Goal: Task Accomplishment & Management: Complete application form

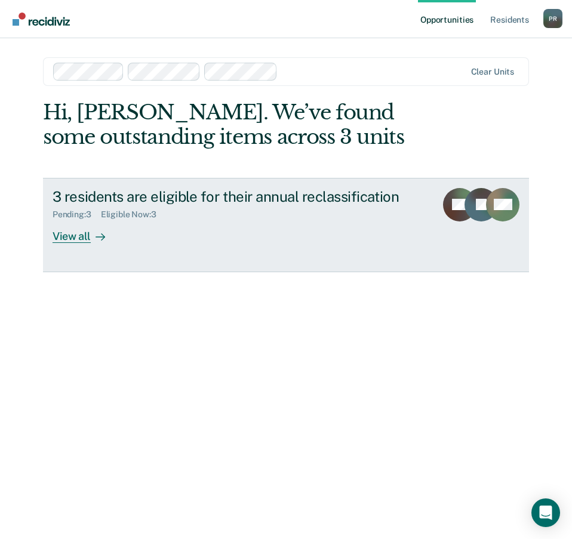
click at [82, 240] on div "View all" at bounding box center [86, 231] width 67 height 23
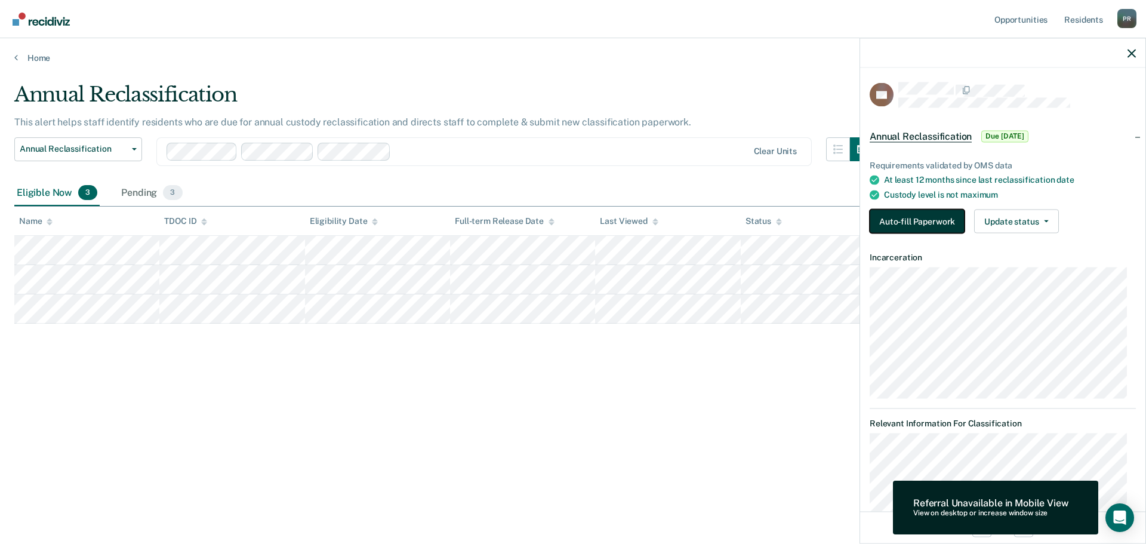
click at [571, 223] on button "Auto-fill Paperwork" at bounding box center [917, 222] width 95 height 24
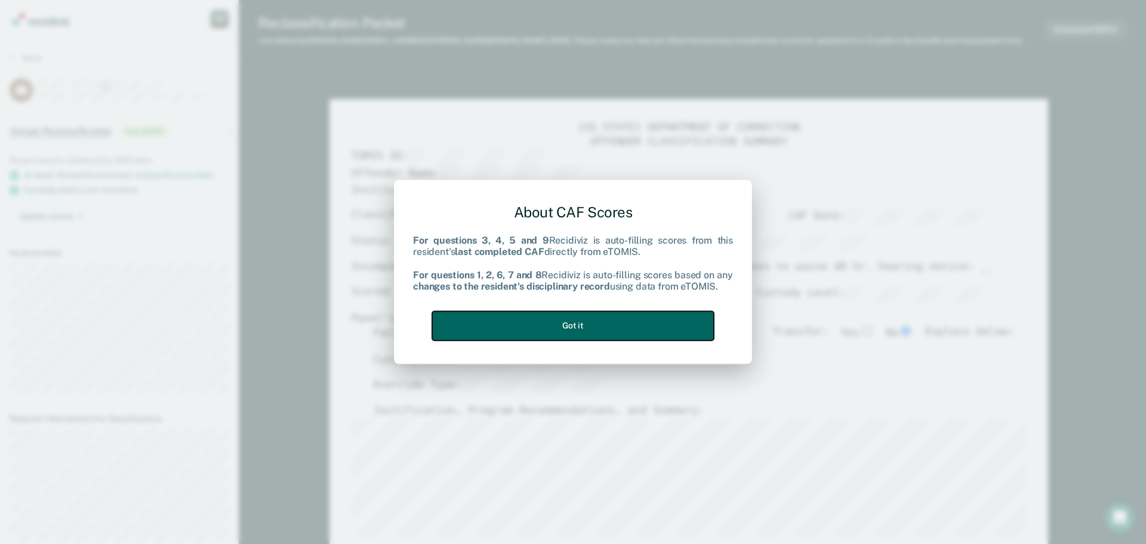
click at [571, 330] on button "Got it" at bounding box center [573, 325] width 282 height 29
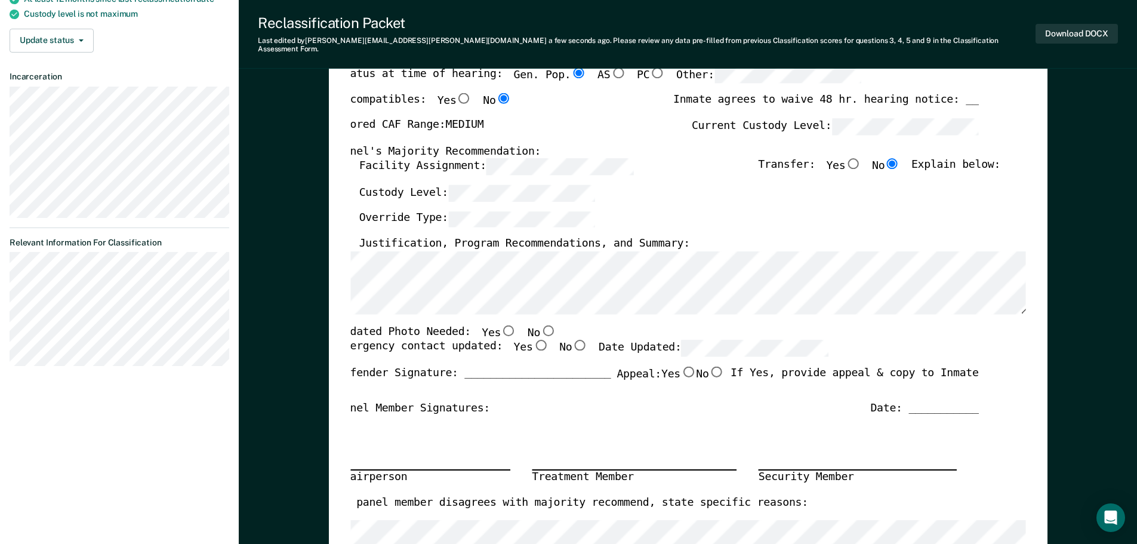
scroll to position [179, 0]
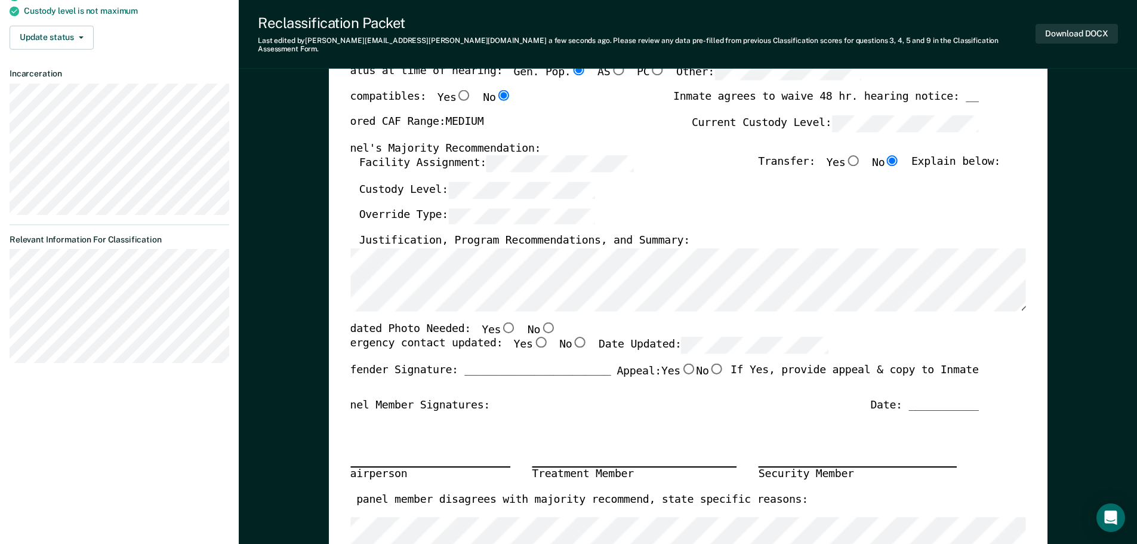
click at [540, 322] on input "No" at bounding box center [548, 327] width 16 height 11
type textarea "x"
radio input "true"
click at [533, 337] on input "Yes" at bounding box center [541, 342] width 16 height 11
type textarea "x"
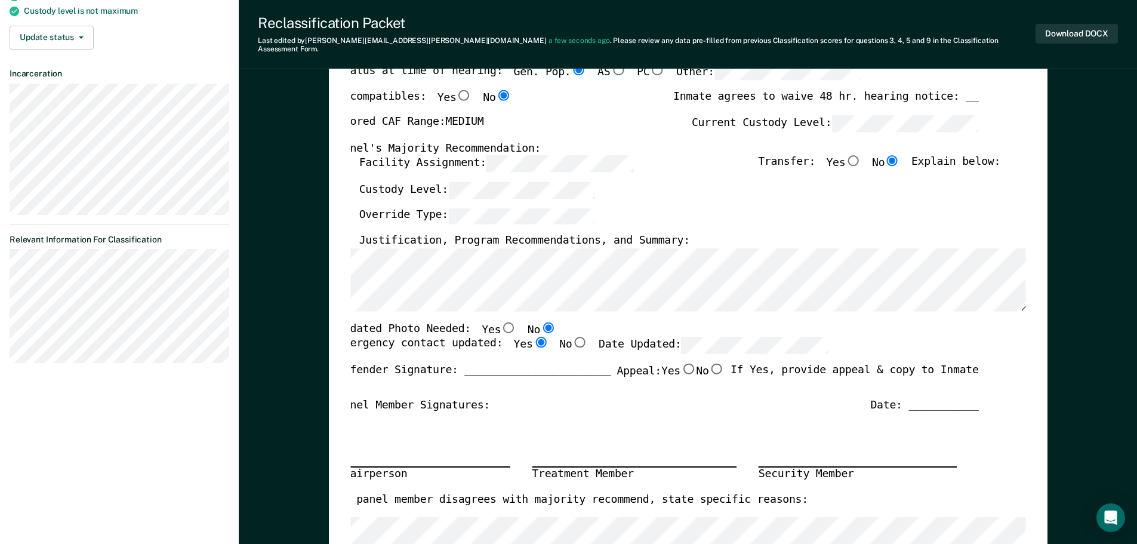
radio input "true"
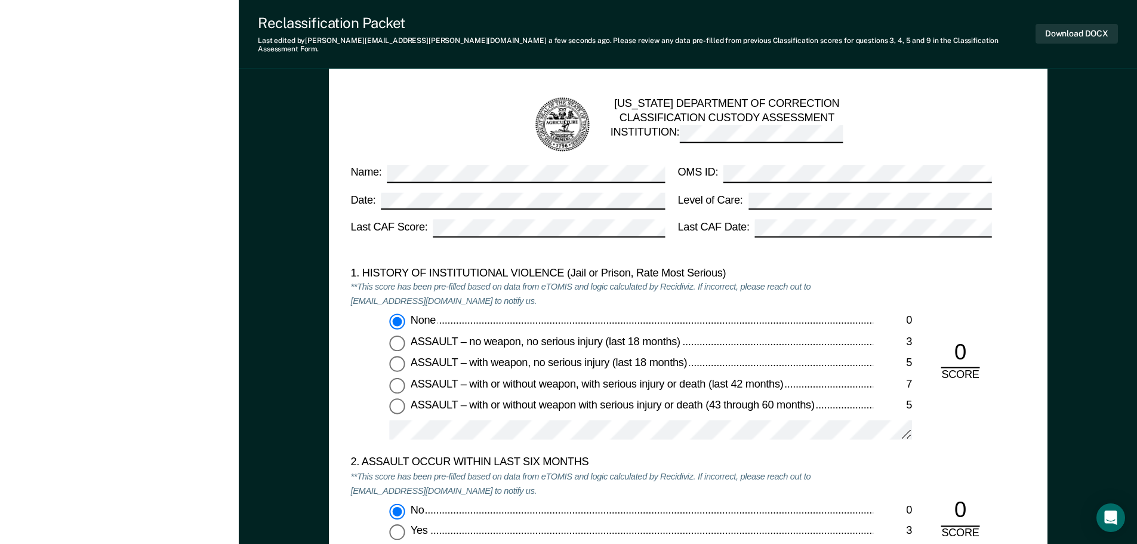
scroll to position [964, 0]
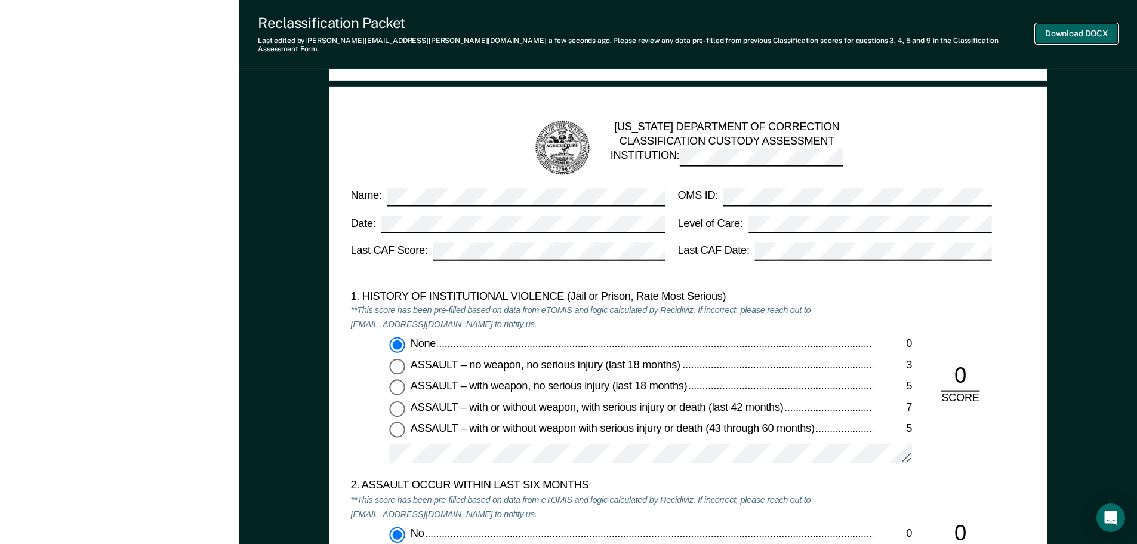
click at [571, 30] on button "Download DOCX" at bounding box center [1077, 34] width 82 height 20
type textarea "x"
